Goal: Task Accomplishment & Management: Use online tool/utility

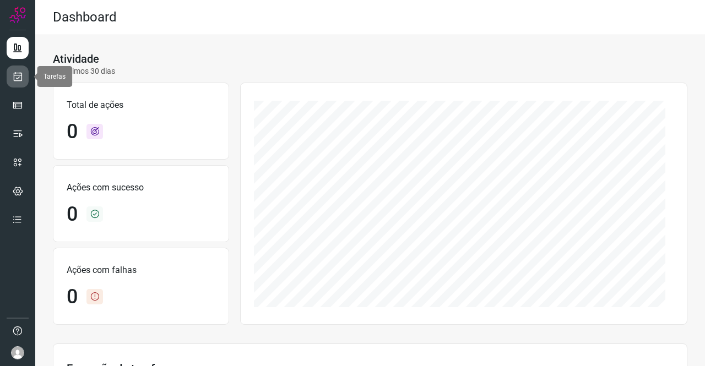
click at [18, 78] on icon at bounding box center [18, 76] width 12 height 11
click at [21, 71] on icon at bounding box center [18, 76] width 12 height 11
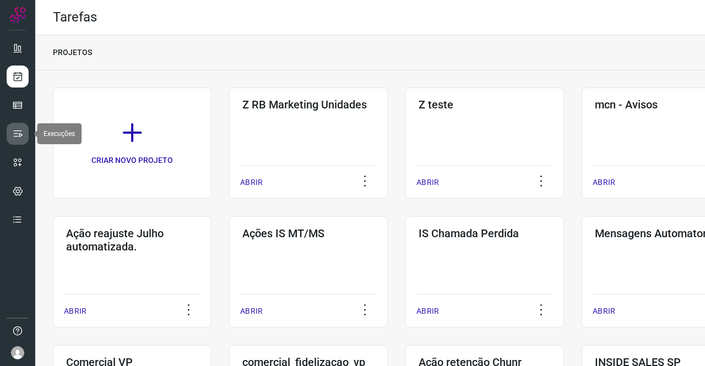
click at [19, 139] on icon at bounding box center [17, 133] width 11 height 11
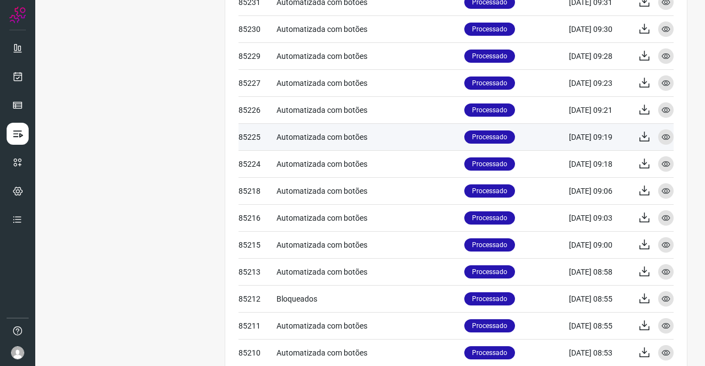
scroll to position [441, 0]
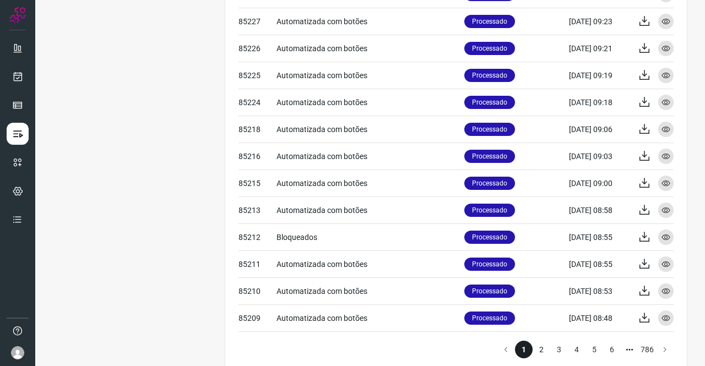
click at [534, 352] on li "2" at bounding box center [541, 350] width 18 height 18
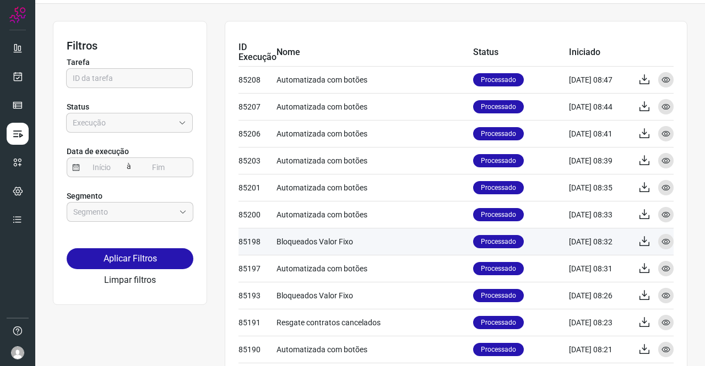
scroll to position [55, 0]
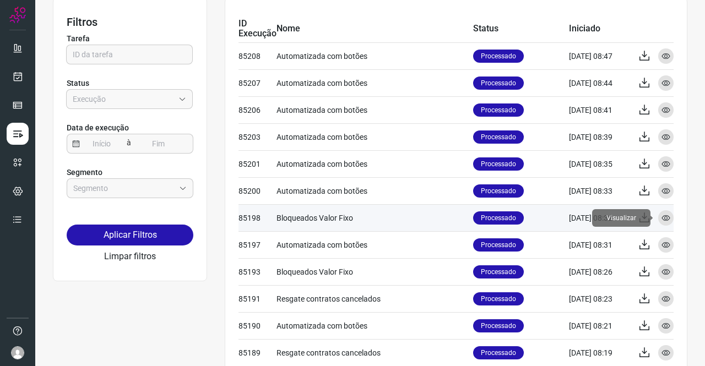
click at [662, 219] on div "Visualizar" at bounding box center [665, 217] width 15 height 15
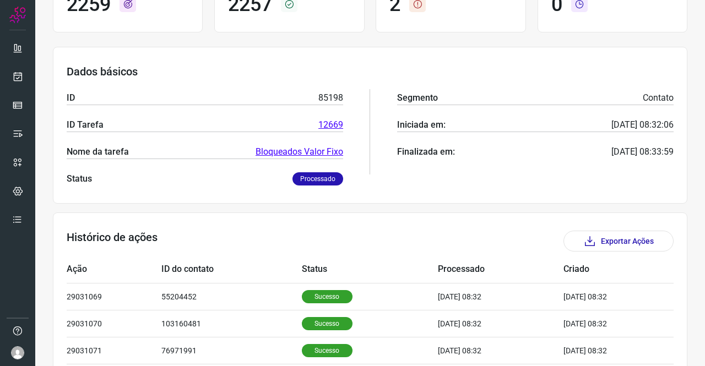
scroll to position [165, 0]
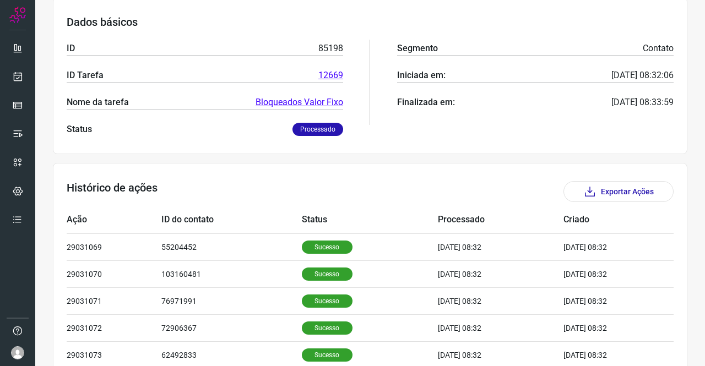
click at [276, 103] on link "Bloqueados Valor Fixo" at bounding box center [300, 102] width 88 height 13
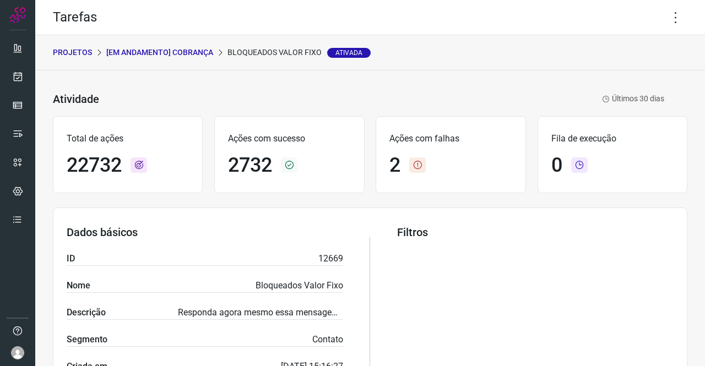
click at [284, 51] on p "Bloqueados Valor Fixo Ativada" at bounding box center [298, 53] width 143 height 12
click at [284, 52] on p "Bloqueados Valor Fixo Ativada" at bounding box center [298, 53] width 143 height 12
drag, startPoint x: 284, startPoint y: 52, endPoint x: 270, endPoint y: 55, distance: 14.0
click at [270, 55] on p "Bloqueados Valor Fixo Ativada" at bounding box center [298, 53] width 143 height 12
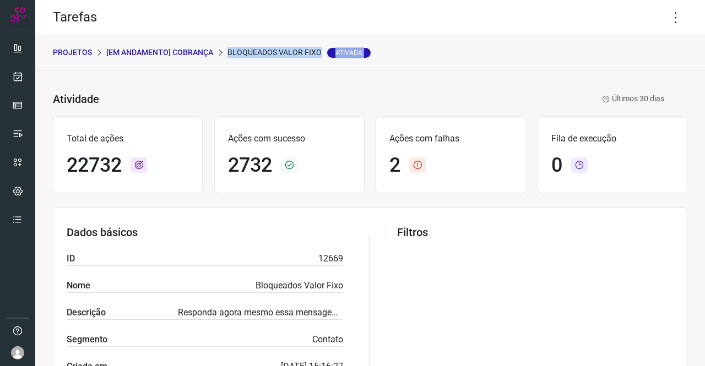
click at [270, 55] on p "Bloqueados Valor Fixo Ativada" at bounding box center [298, 53] width 143 height 12
copy p "Bloqueados Valor Fixo Ativada"
click at [161, 52] on p "[Em andamento] COBRANÇA" at bounding box center [159, 53] width 107 height 12
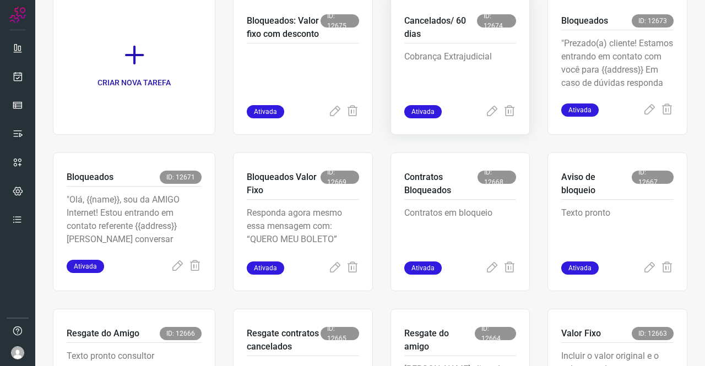
scroll to position [670, 0]
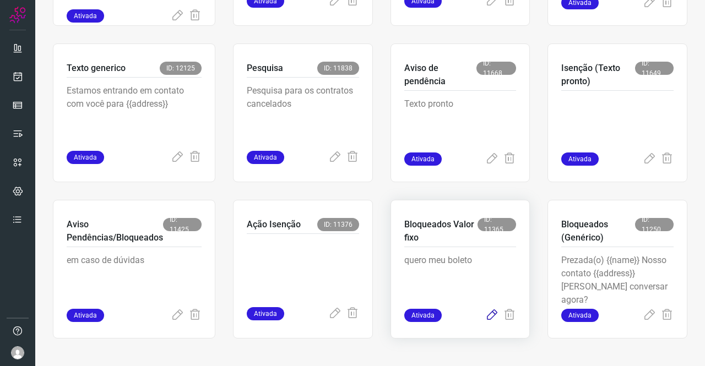
click at [485, 319] on icon at bounding box center [491, 315] width 13 height 13
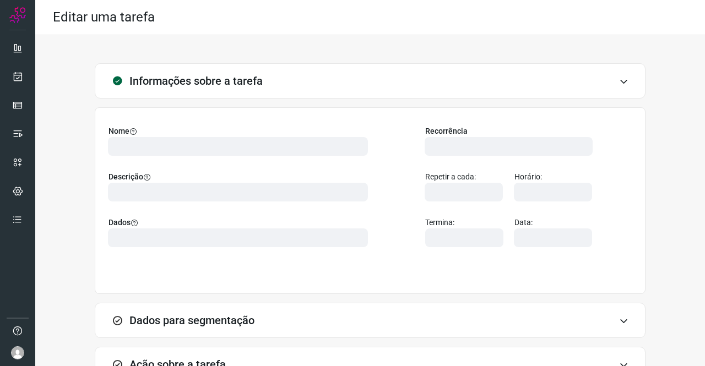
type input "569901"
type input "421880"
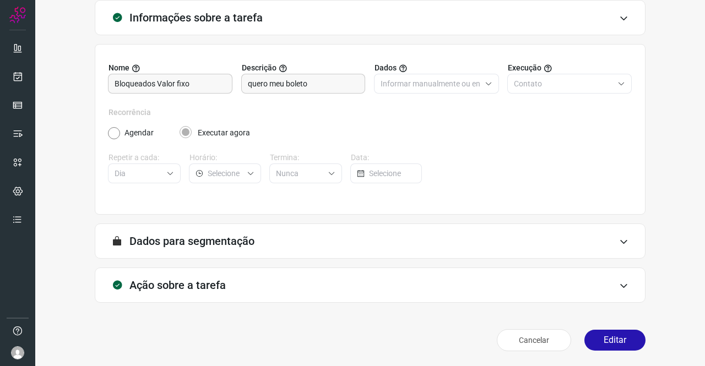
type input "Amigo 0800"
click at [170, 281] on h3 "Ação sobre a tarefa" at bounding box center [177, 285] width 96 height 13
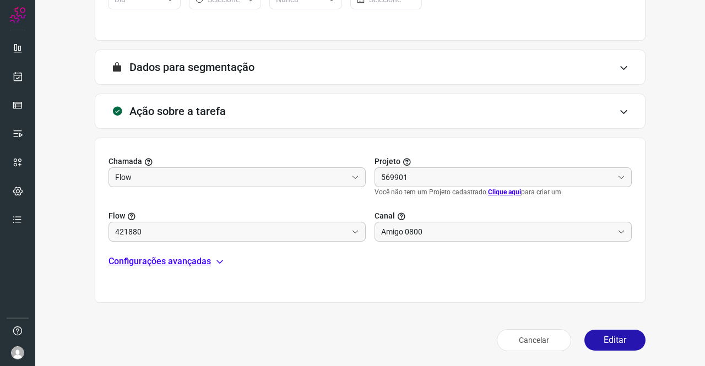
click at [176, 259] on p "Configurações avançadas" at bounding box center [159, 261] width 102 height 13
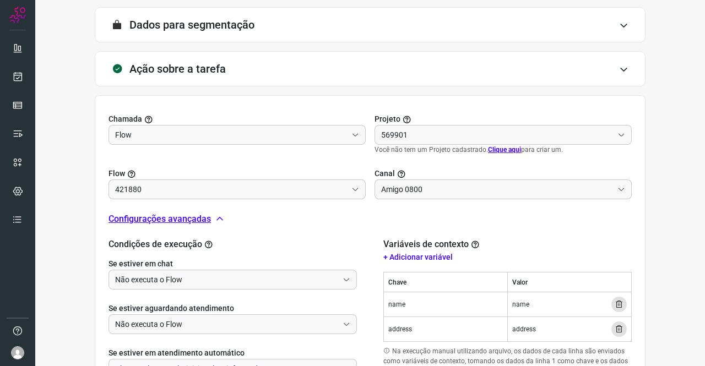
scroll to position [373, 0]
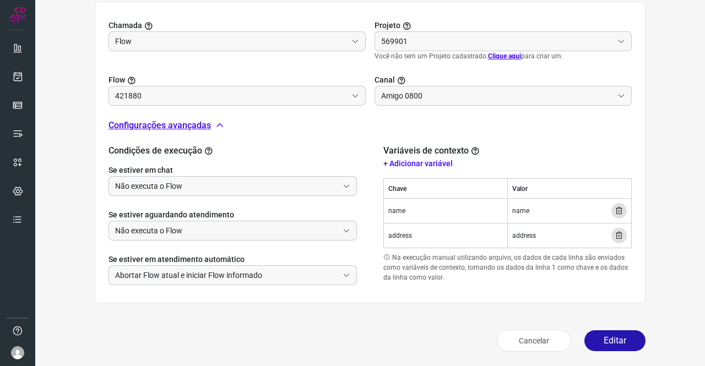
click at [157, 179] on input "Não executa o Flow" at bounding box center [226, 186] width 223 height 19
click at [613, 335] on button "Editar" at bounding box center [614, 340] width 61 height 21
type input "BLOQUEADOS COM VALOR FIXO"
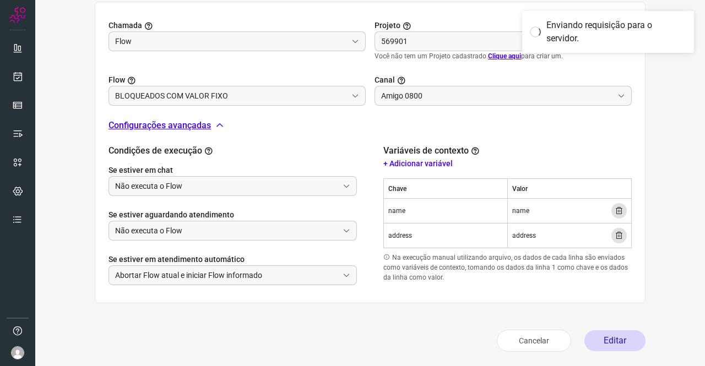
type input "Cobrança"
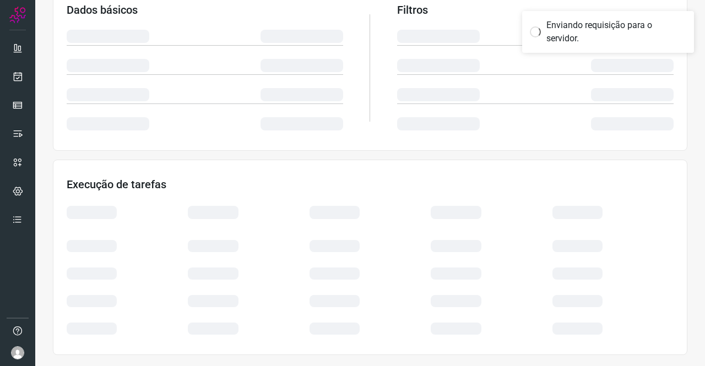
scroll to position [200, 0]
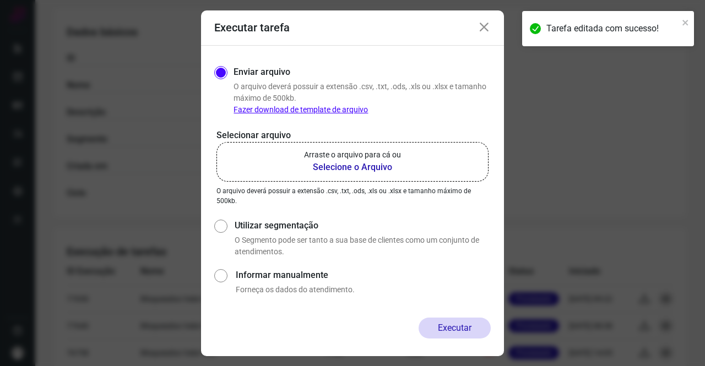
click at [344, 169] on b "Selecione o Arquivo" at bounding box center [352, 167] width 97 height 13
click at [0, 0] on input "Arraste o arquivo para cá ou Selecione o Arquivo" at bounding box center [0, 0] width 0 height 0
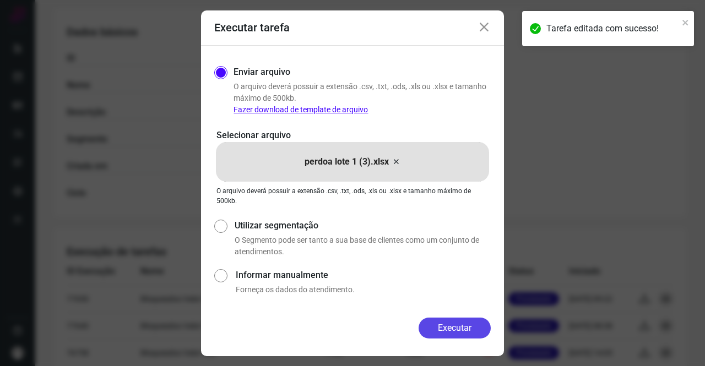
click at [459, 324] on button "Executar" at bounding box center [454, 328] width 72 height 21
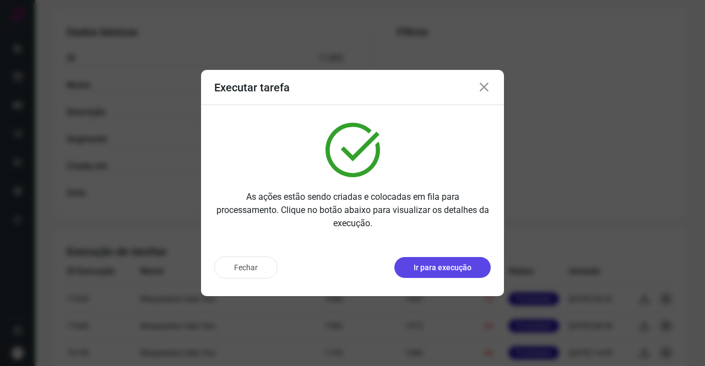
click at [434, 265] on p "Ir para execução" at bounding box center [443, 268] width 58 height 12
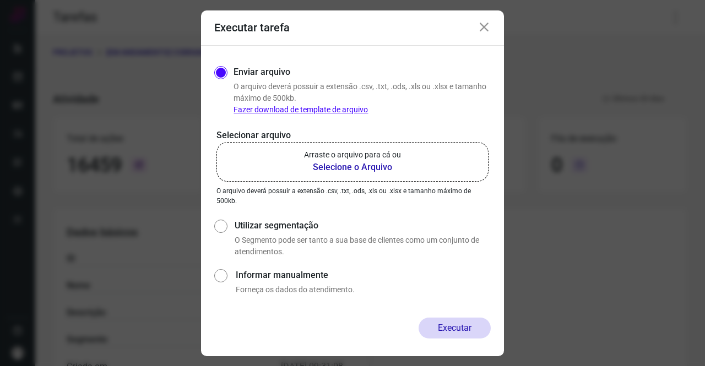
click at [334, 171] on b "Selecione o Arquivo" at bounding box center [352, 167] width 97 height 13
click at [0, 0] on input "Arraste o arquivo para cá ou Selecione o Arquivo" at bounding box center [0, 0] width 0 height 0
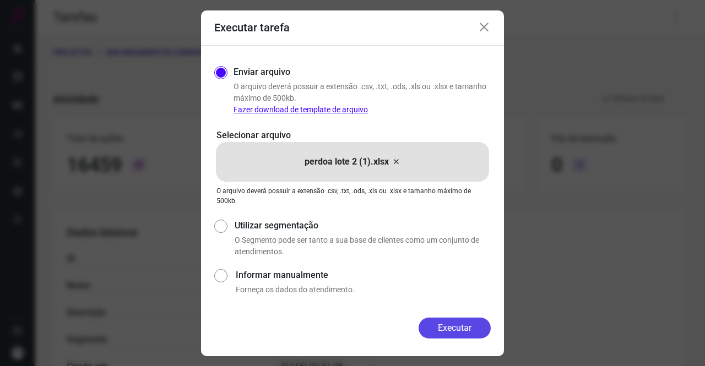
click at [449, 325] on button "Executar" at bounding box center [454, 328] width 72 height 21
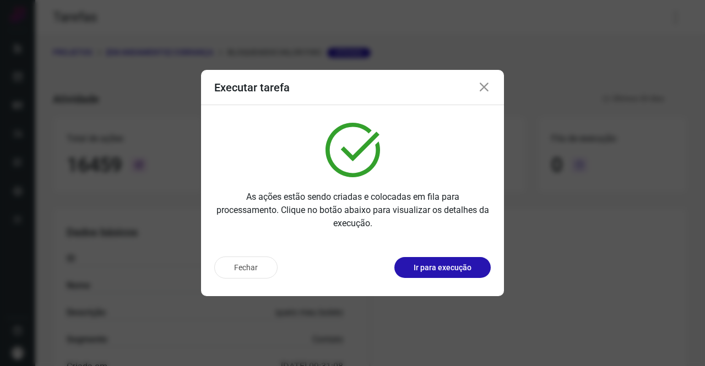
click at [486, 87] on icon at bounding box center [483, 87] width 13 height 13
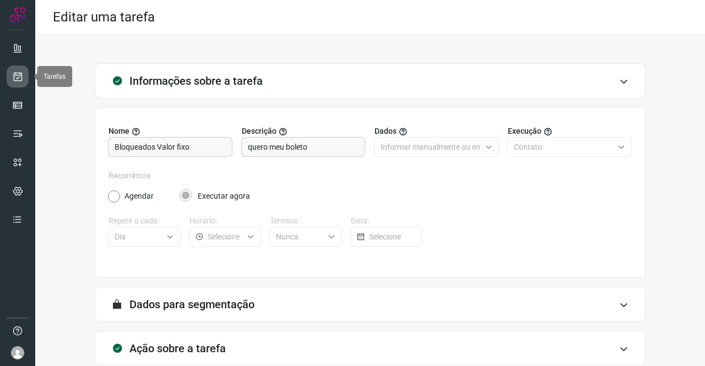
click at [14, 82] on link at bounding box center [18, 77] width 22 height 22
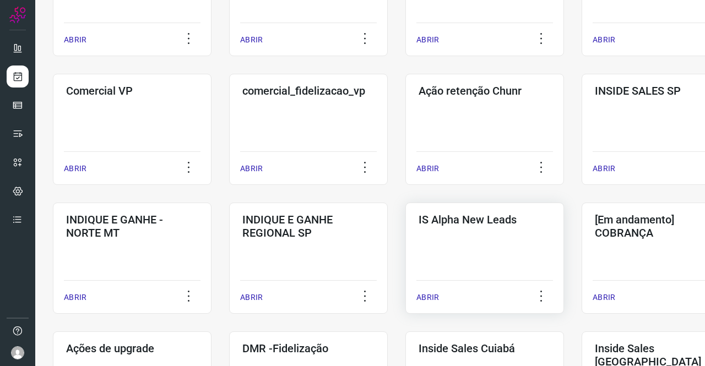
scroll to position [275, 0]
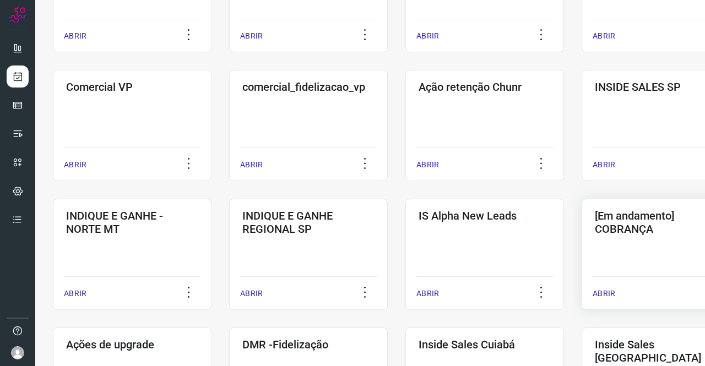
click at [648, 241] on div "[Em andamento] COBRANÇA ABRIR" at bounding box center [660, 254] width 159 height 111
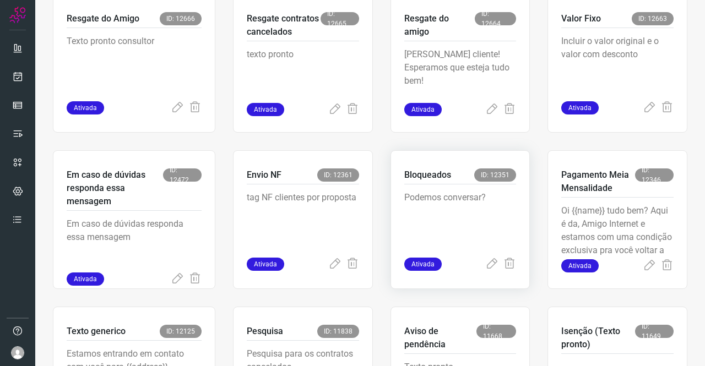
scroll to position [485, 0]
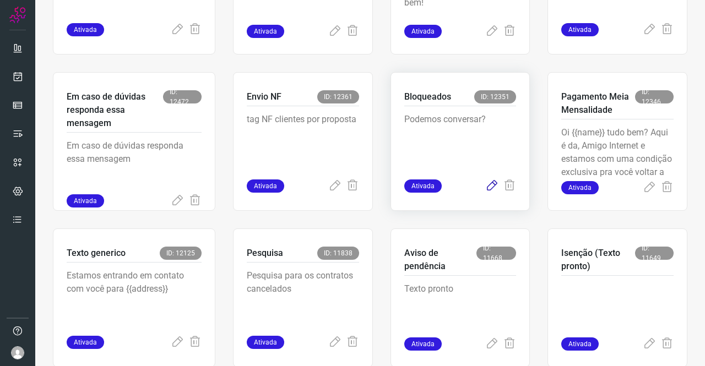
click at [486, 188] on icon at bounding box center [491, 186] width 13 height 13
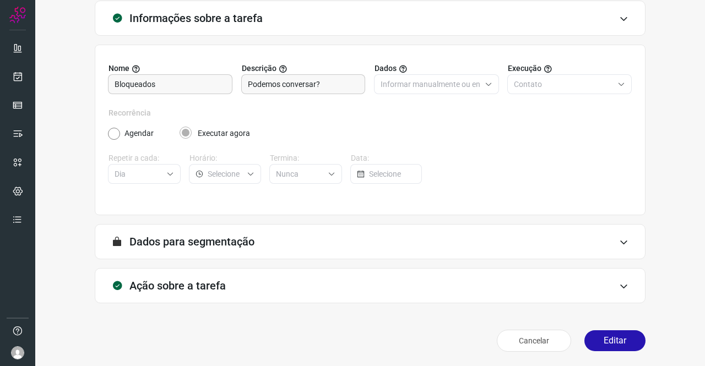
scroll to position [63, 0]
click at [193, 275] on div "Ação sobre a tarefa" at bounding box center [370, 285] width 551 height 35
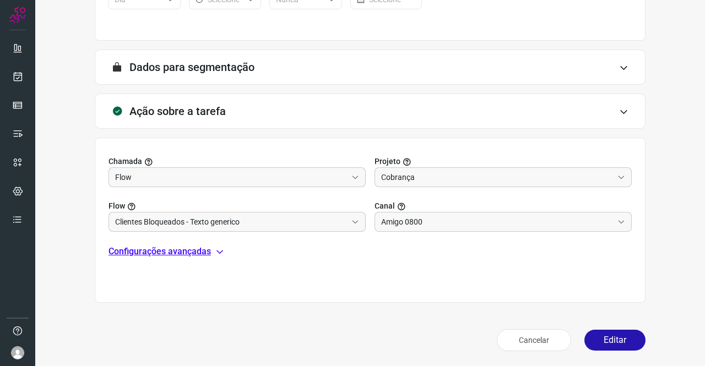
click at [180, 250] on p "Configurações avançadas" at bounding box center [159, 251] width 102 height 13
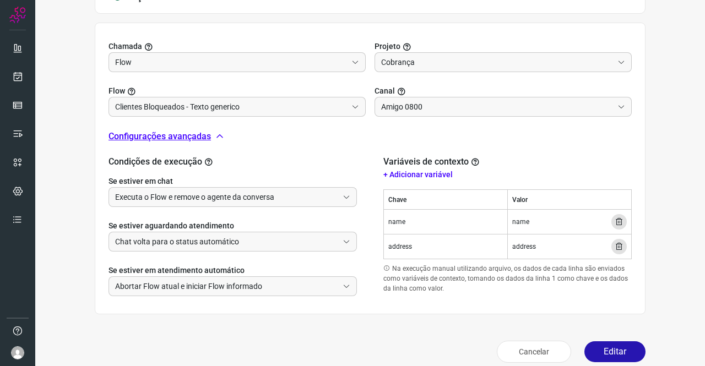
scroll to position [363, 0]
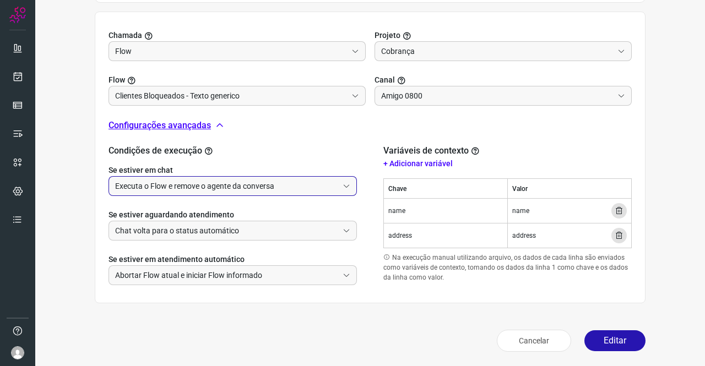
click at [233, 194] on input "Executa o Flow e remove o agente da conversa" at bounding box center [226, 186] width 223 height 19
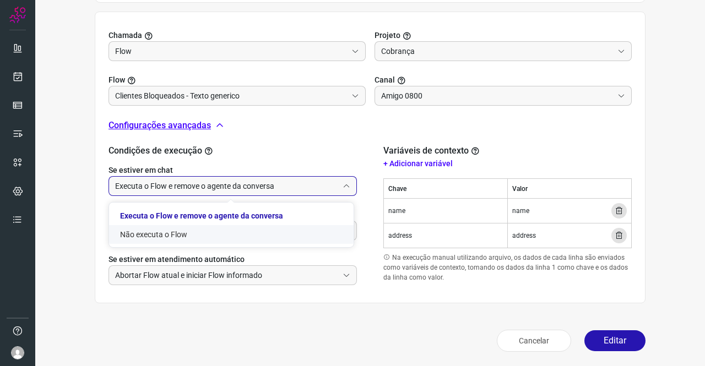
click at [165, 233] on li "Não executa o Flow" at bounding box center [231, 234] width 244 height 19
type input "Não executa o Flow"
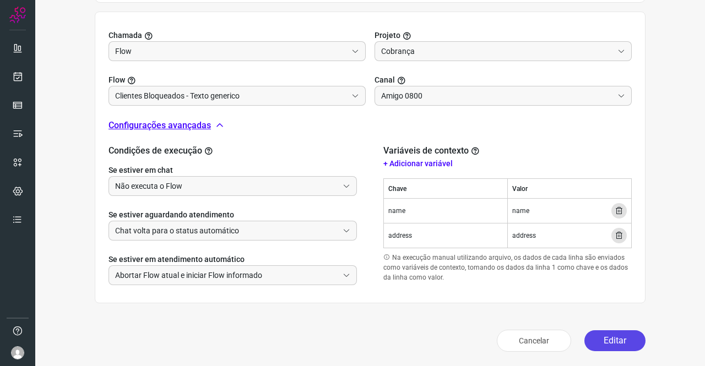
click at [610, 344] on button "Editar" at bounding box center [614, 340] width 61 height 21
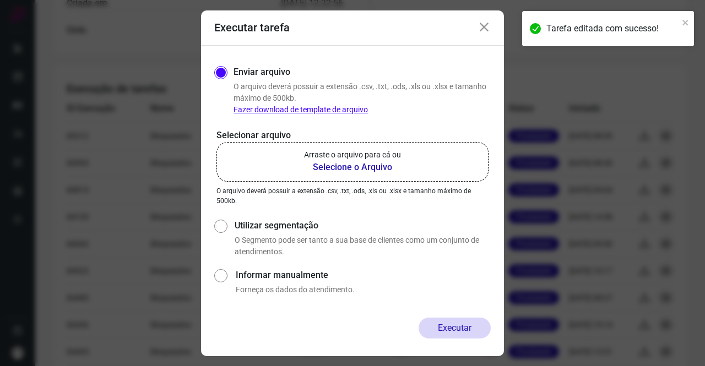
scroll to position [200, 0]
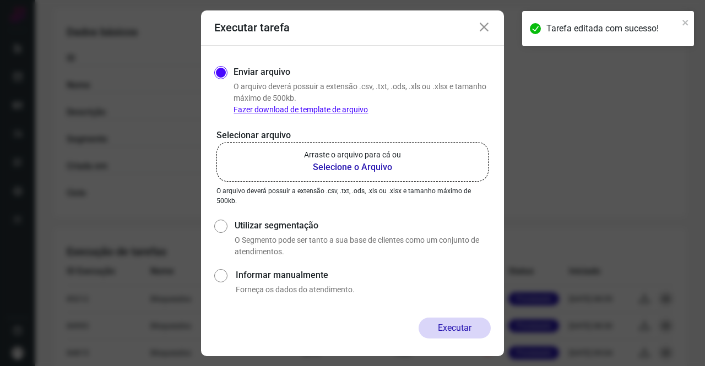
click at [323, 156] on p "Arraste o arquivo para cá ou" at bounding box center [352, 155] width 97 height 12
click at [0, 0] on input "Arraste o arquivo para cá ou Selecione o Arquivo" at bounding box center [0, 0] width 0 height 0
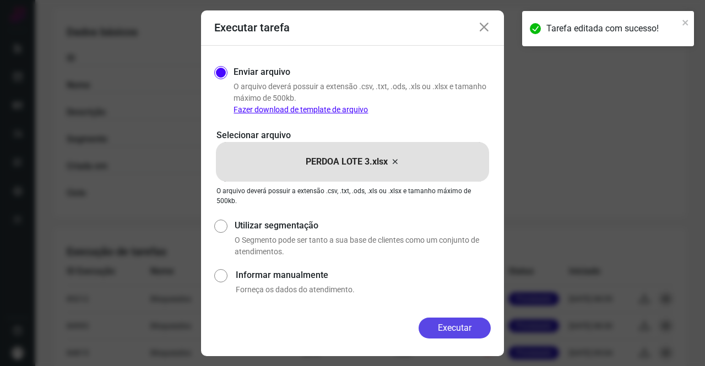
click at [463, 334] on button "Executar" at bounding box center [454, 328] width 72 height 21
